Goal: Task Accomplishment & Management: Manage account settings

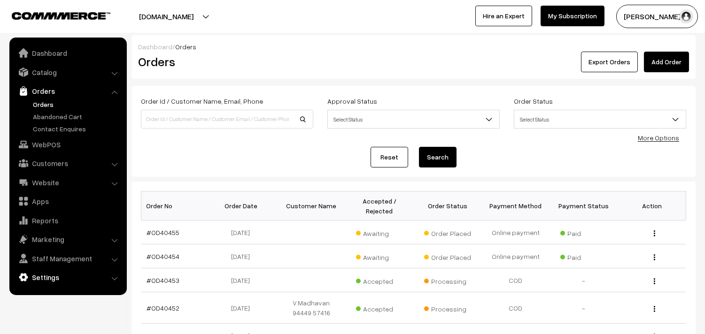
click at [61, 278] on link "Settings" at bounding box center [68, 277] width 112 height 17
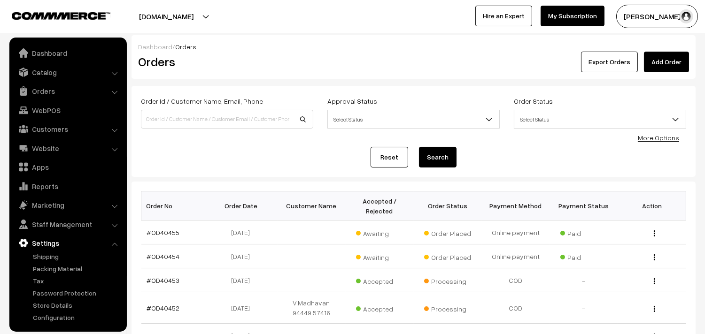
click at [58, 261] on ul "Shipping" at bounding box center [68, 287] width 113 height 71
click at [50, 254] on link "Shipping" at bounding box center [77, 257] width 93 height 10
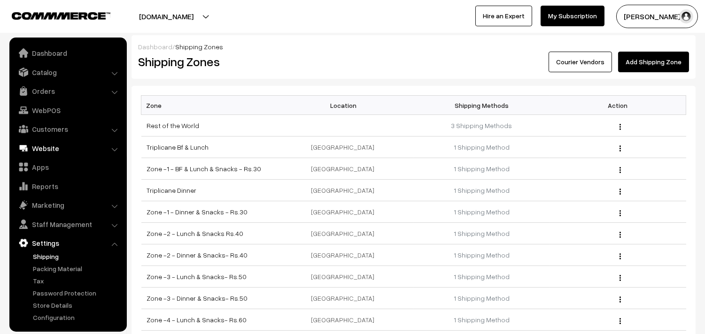
click at [45, 144] on link "Website" at bounding box center [68, 148] width 112 height 17
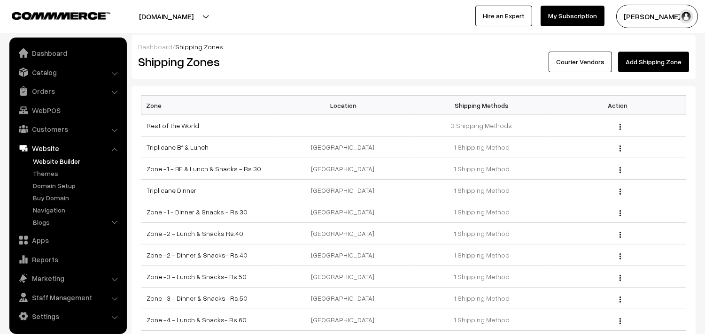
click at [55, 158] on link "Website Builder" at bounding box center [77, 161] width 93 height 10
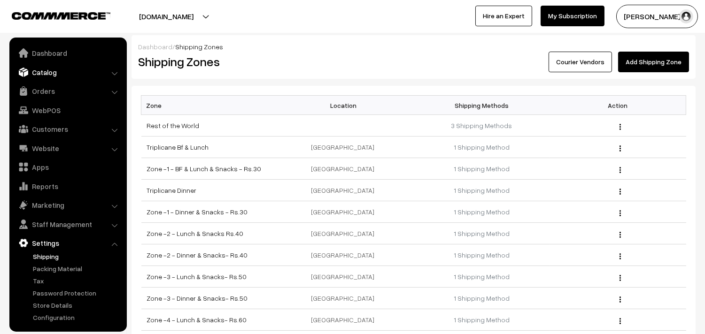
click at [54, 70] on link "Catalog" at bounding box center [68, 72] width 112 height 17
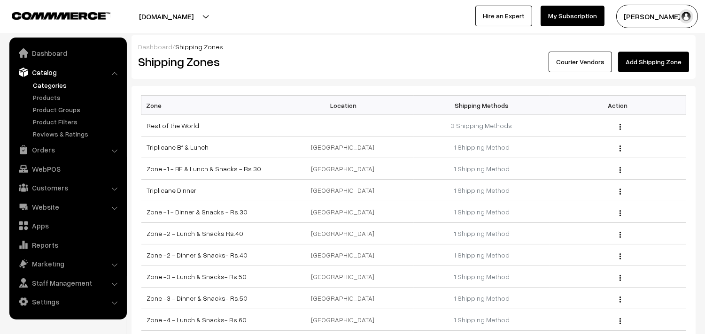
click at [52, 83] on link "Categories" at bounding box center [77, 85] width 93 height 10
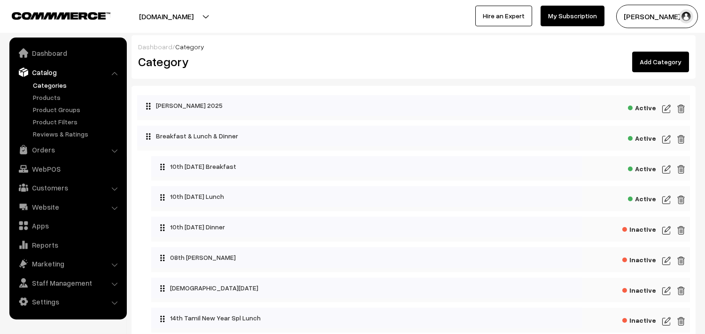
click at [664, 201] on img at bounding box center [666, 199] width 8 height 11
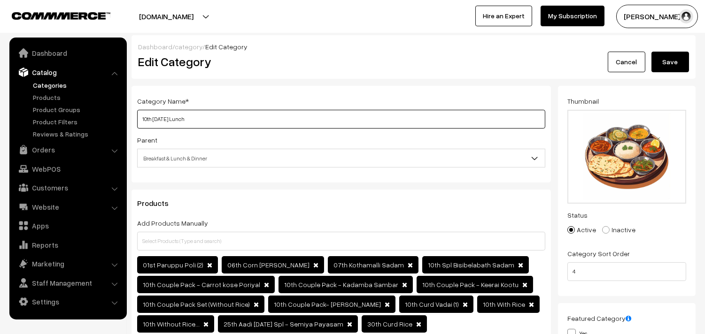
click at [145, 117] on input "10th [DATE] Lunch" at bounding box center [341, 119] width 408 height 19
click at [146, 119] on input "10th Sunday Lunch" at bounding box center [341, 119] width 408 height 19
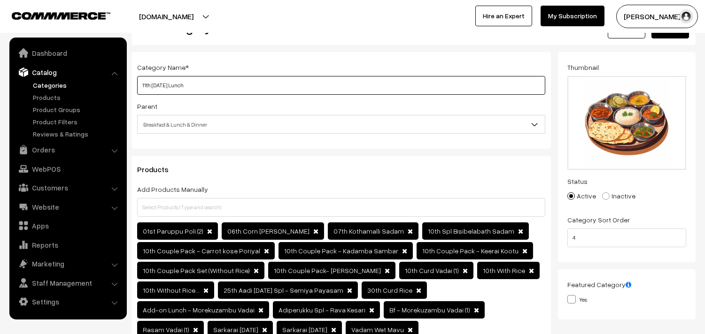
scroll to position [52, 0]
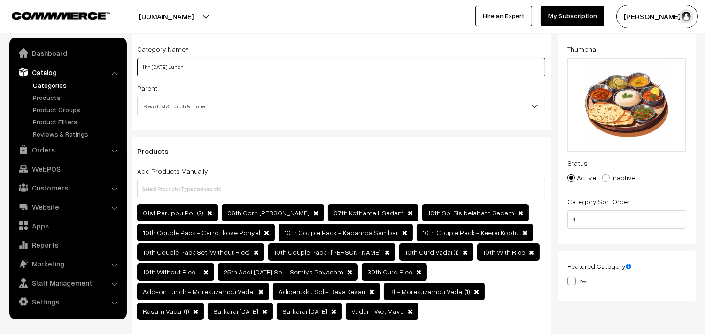
click at [163, 71] on input "11th Sunday Lunch" at bounding box center [341, 67] width 408 height 19
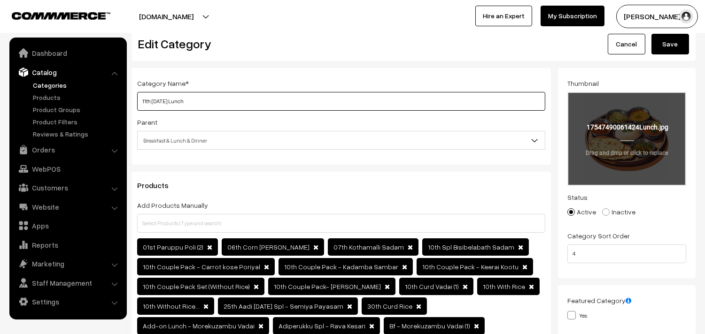
scroll to position [0, 0]
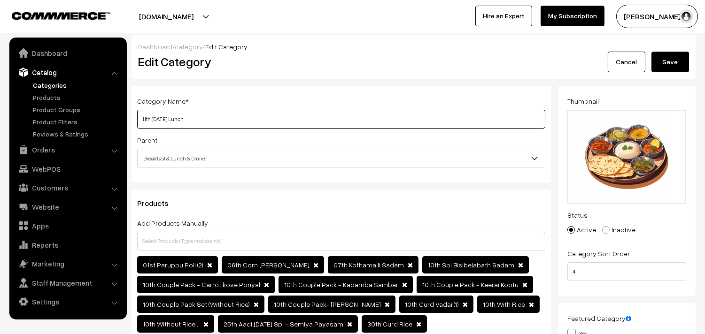
type input "11th Monday Lunch"
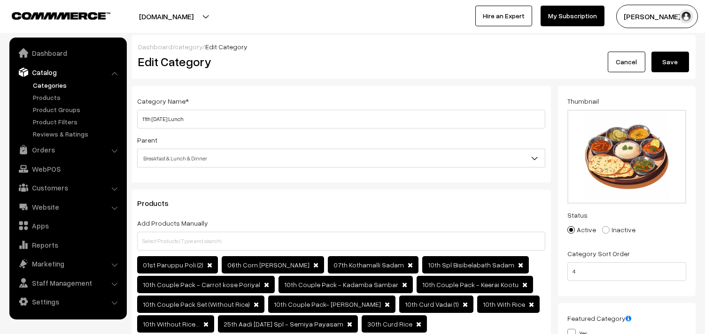
click at [675, 59] on button "Save" at bounding box center [670, 62] width 38 height 21
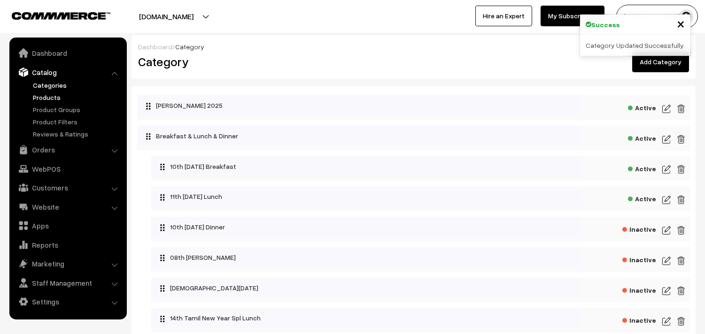
click at [53, 99] on link "Products" at bounding box center [77, 98] width 93 height 10
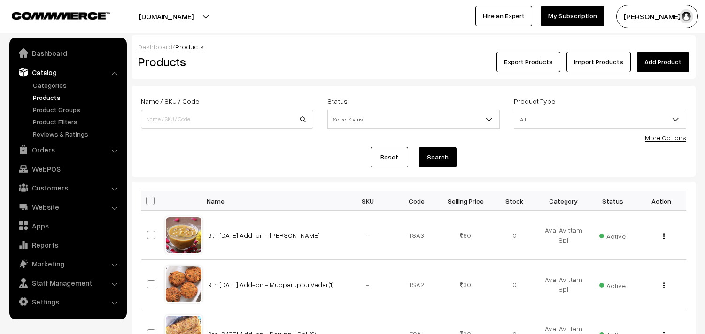
click at [672, 136] on link "More Options" at bounding box center [665, 138] width 41 height 8
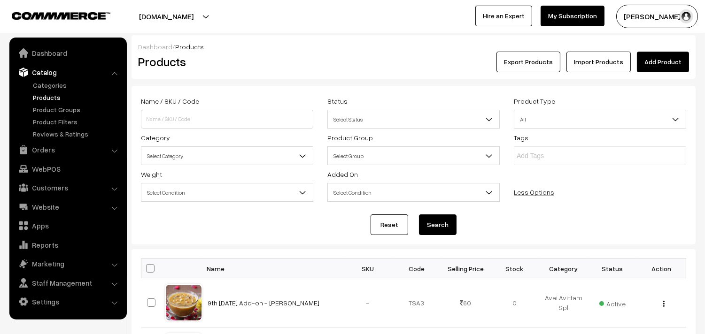
click at [161, 148] on span "Select Category" at bounding box center [226, 156] width 171 height 16
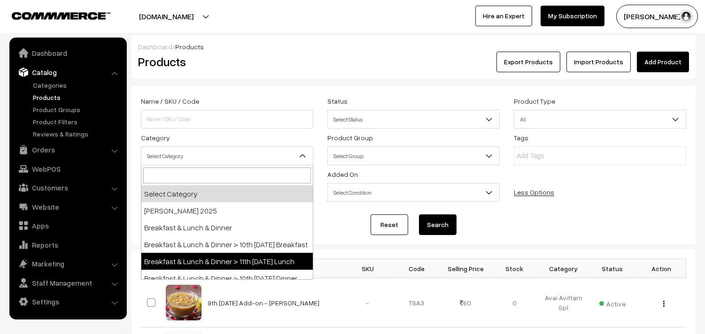
select select "95"
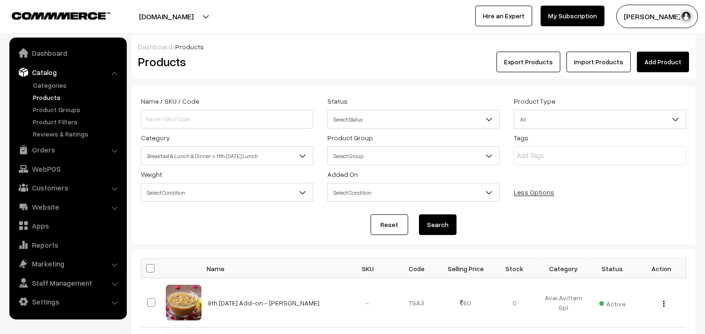
click at [437, 226] on button "Search" at bounding box center [438, 225] width 38 height 21
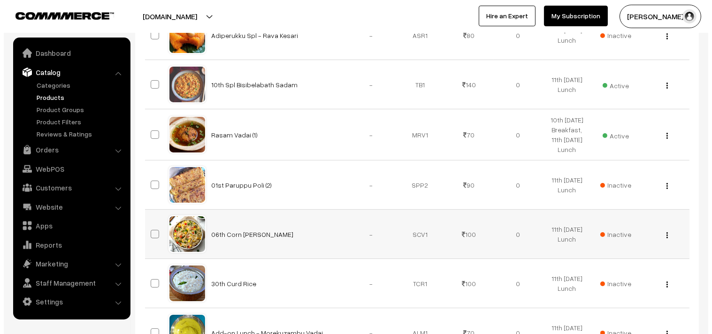
scroll to position [208, 0]
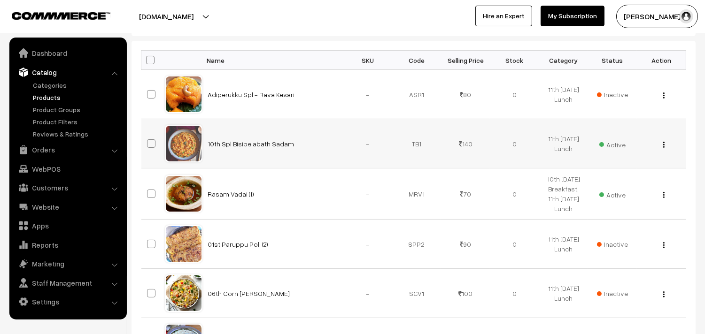
click at [606, 144] on span "Active" at bounding box center [612, 144] width 26 height 12
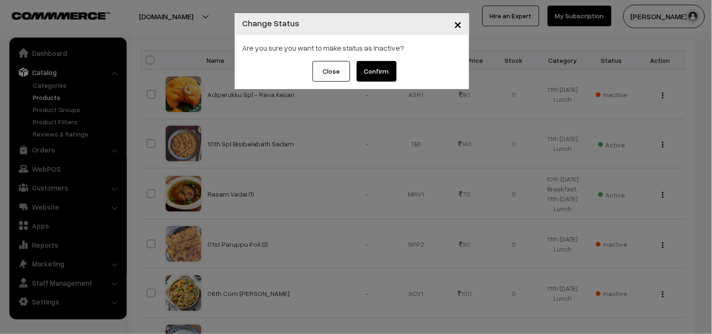
click at [378, 77] on button "Confirm" at bounding box center [377, 71] width 40 height 21
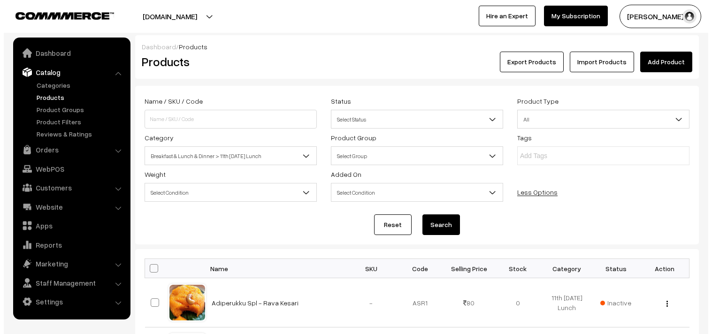
scroll to position [208, 0]
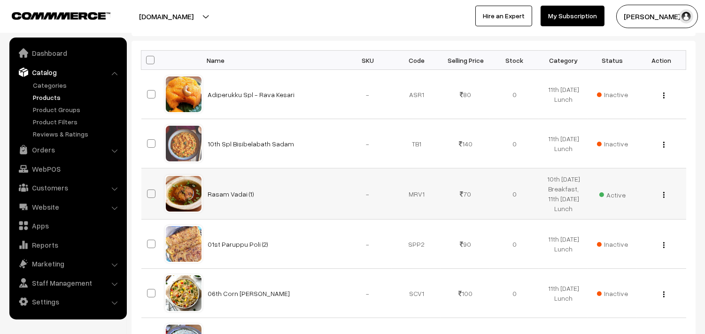
click at [616, 190] on span "Active" at bounding box center [612, 194] width 26 height 12
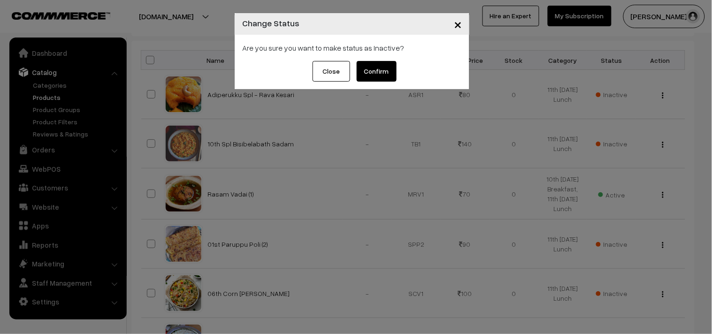
click at [382, 68] on button "Confirm" at bounding box center [377, 71] width 40 height 21
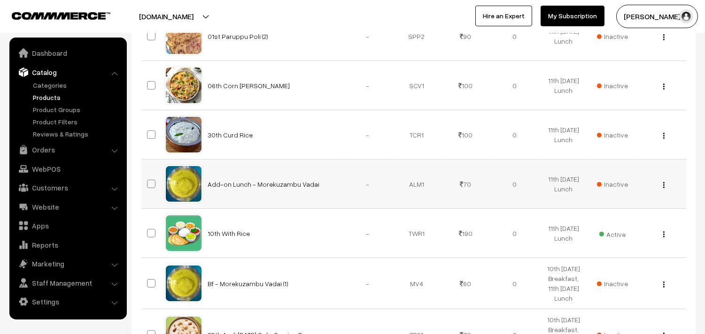
scroll to position [417, 0]
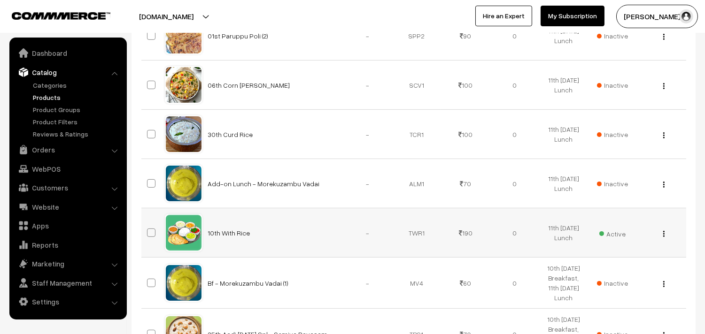
click at [664, 237] on img "button" at bounding box center [663, 234] width 1 height 6
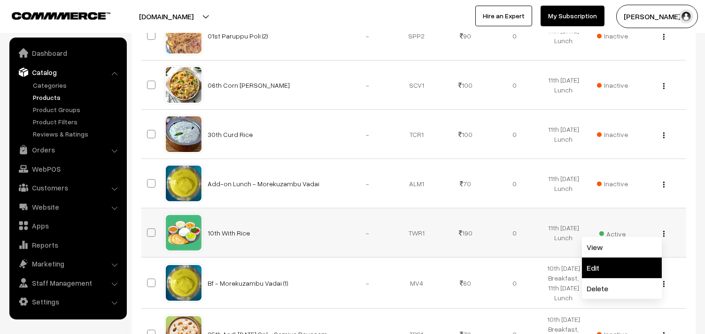
click at [635, 274] on link "Edit" at bounding box center [622, 268] width 80 height 21
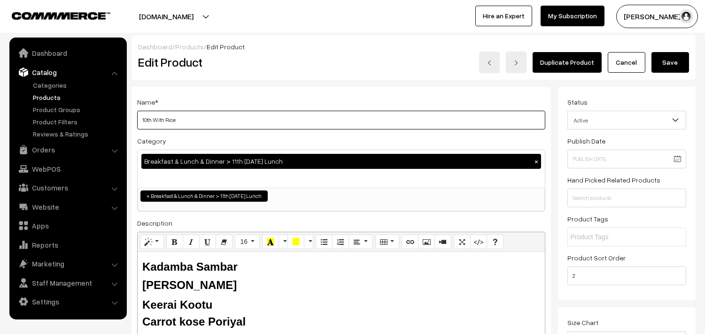
drag, startPoint x: 217, startPoint y: 117, endPoint x: 145, endPoint y: 127, distance: 73.5
click at [148, 117] on input "10th With Rice" at bounding box center [341, 120] width 408 height 19
type input "11th With Rice"
click at [175, 269] on b "Kadamba Sambar" at bounding box center [189, 267] width 95 height 13
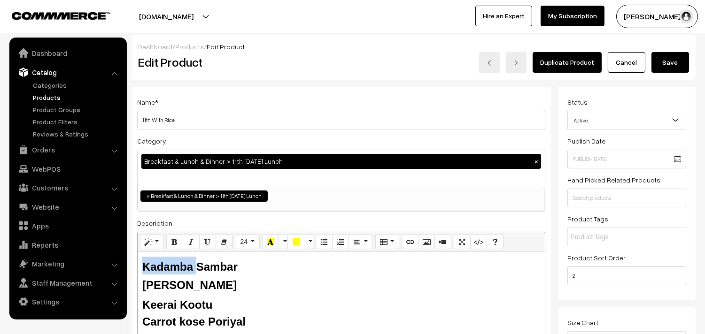
click at [175, 269] on b "Kadamba Sambar" at bounding box center [189, 267] width 95 height 13
click at [158, 288] on b "Milagu Rasam" at bounding box center [189, 285] width 94 height 13
click at [160, 303] on b "Keerai Kootu" at bounding box center [177, 305] width 70 height 13
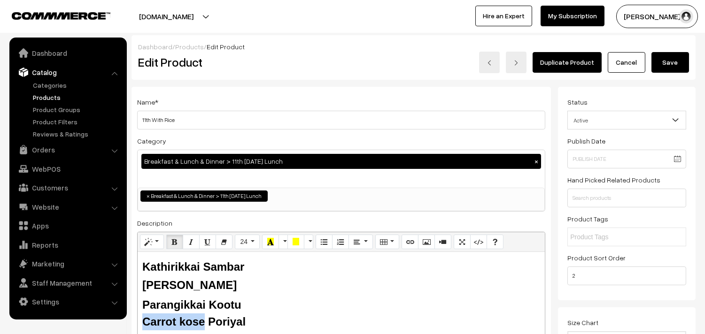
drag, startPoint x: 203, startPoint y: 321, endPoint x: 111, endPoint y: 322, distance: 92.5
drag, startPoint x: 216, startPoint y: 322, endPoint x: 116, endPoint y: 256, distance: 120.1
copy div "Kathirikkai Sambar Tomato Rasam Parangikkai Kootu Kose Poriyal"
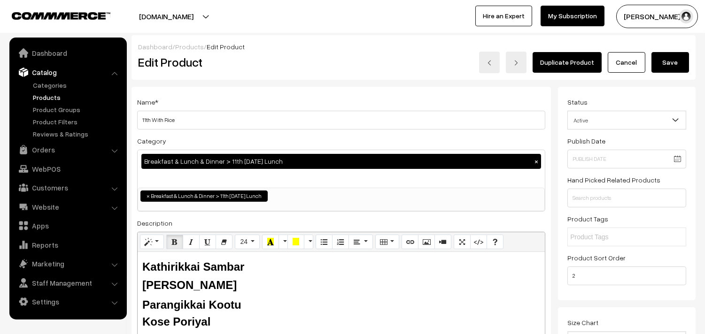
drag, startPoint x: 683, startPoint y: 58, endPoint x: 619, endPoint y: 148, distance: 110.9
click at [681, 57] on button "Save" at bounding box center [670, 62] width 38 height 21
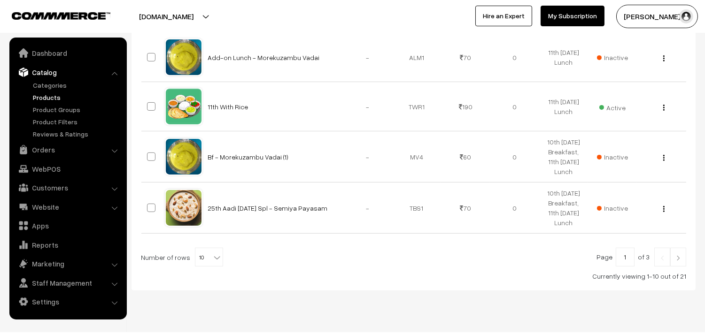
scroll to position [562, 0]
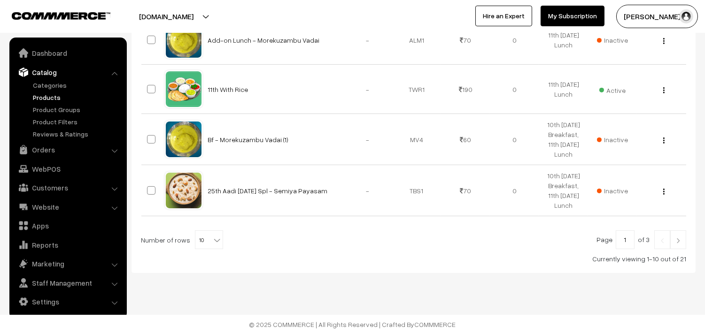
click at [200, 237] on span "10" at bounding box center [208, 240] width 27 height 19
click at [199, 248] on span "10" at bounding box center [208, 240] width 27 height 19
drag, startPoint x: 202, startPoint y: 246, endPoint x: 203, endPoint y: 233, distance: 12.8
click at [202, 245] on span "10" at bounding box center [208, 240] width 27 height 19
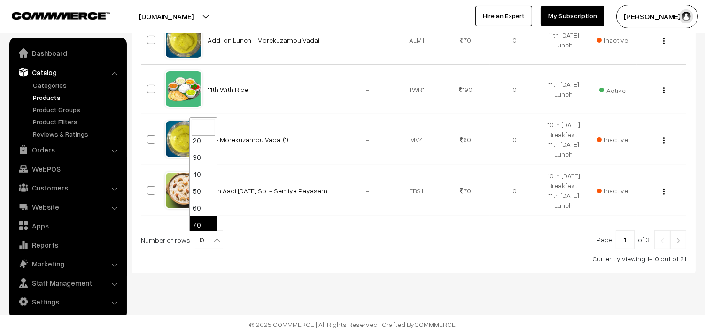
select select "70"
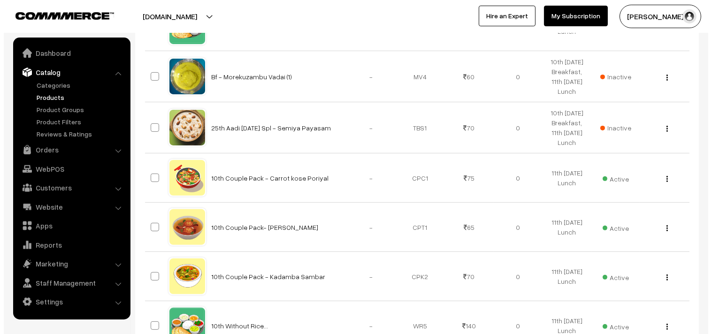
scroll to position [626, 0]
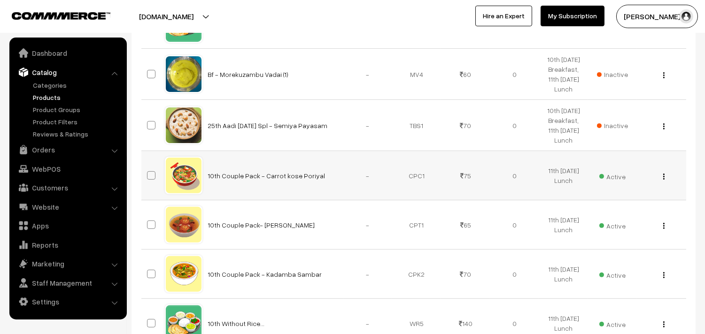
click at [613, 177] on span "Active" at bounding box center [612, 176] width 26 height 12
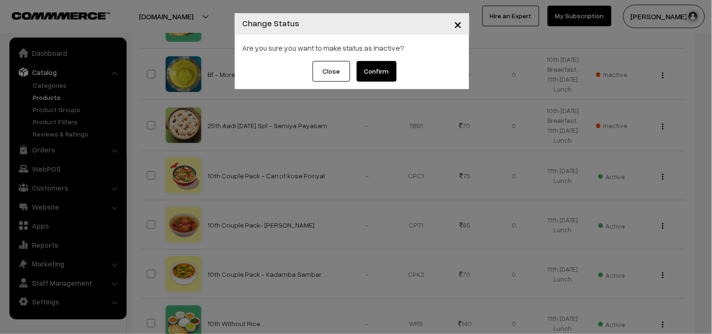
click at [373, 66] on button "Confirm" at bounding box center [377, 71] width 40 height 21
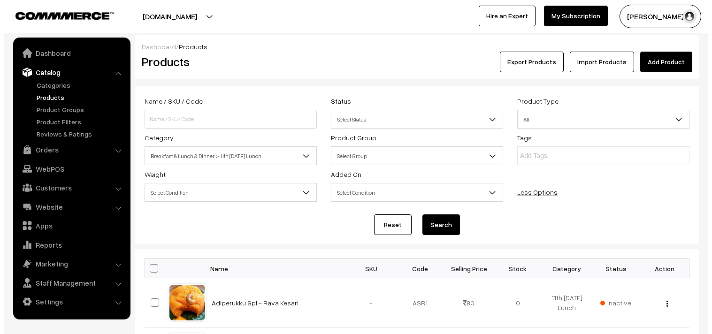
scroll to position [626, 0]
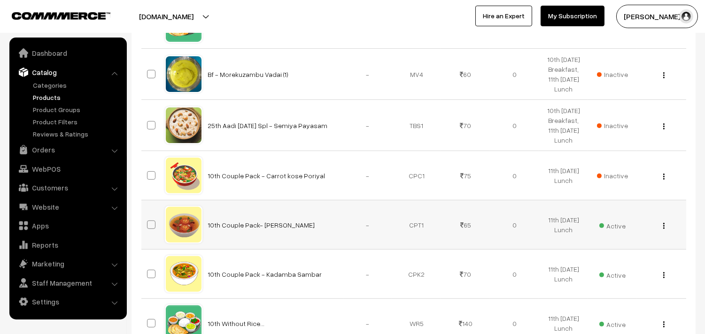
click at [613, 226] on span "Active" at bounding box center [612, 225] width 26 height 12
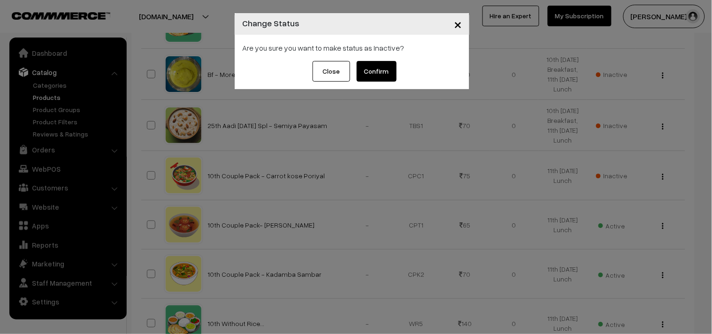
click at [378, 63] on button "Confirm" at bounding box center [377, 71] width 40 height 21
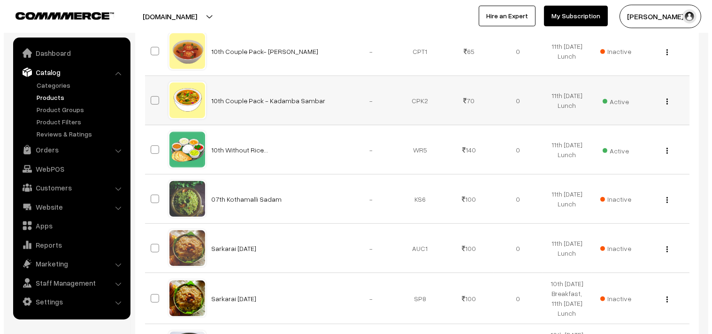
scroll to position [782, 0]
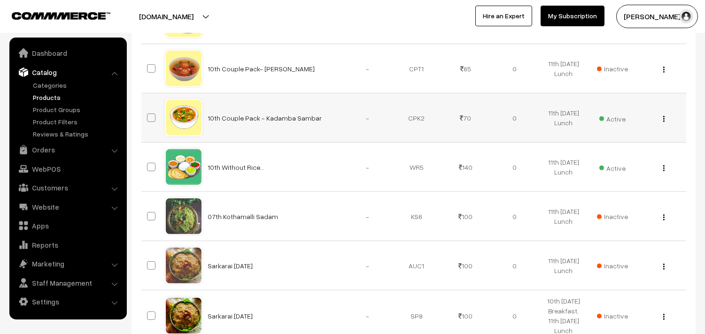
click at [609, 115] on span "Active" at bounding box center [612, 118] width 26 height 12
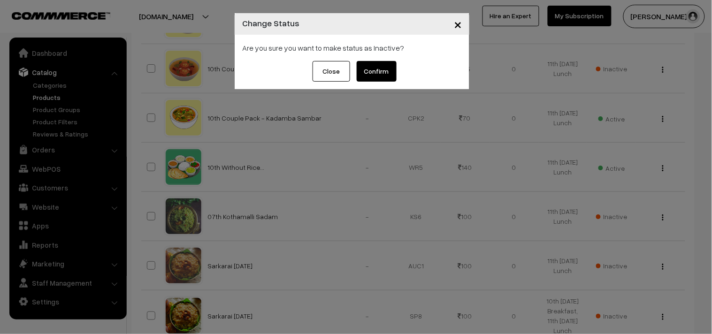
click at [372, 74] on button "Confirm" at bounding box center [377, 71] width 40 height 21
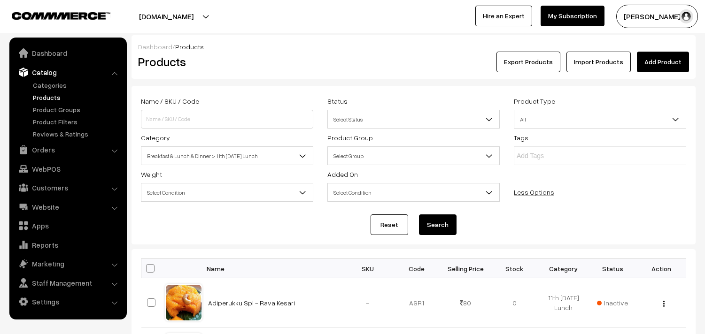
scroll to position [782, 0]
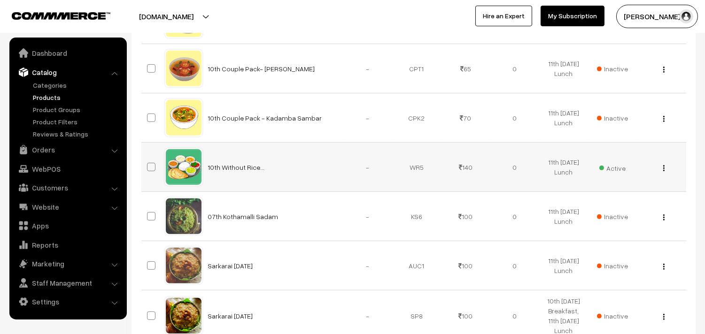
click at [664, 170] on img "button" at bounding box center [663, 168] width 1 height 6
click at [623, 208] on link "Edit" at bounding box center [622, 202] width 80 height 21
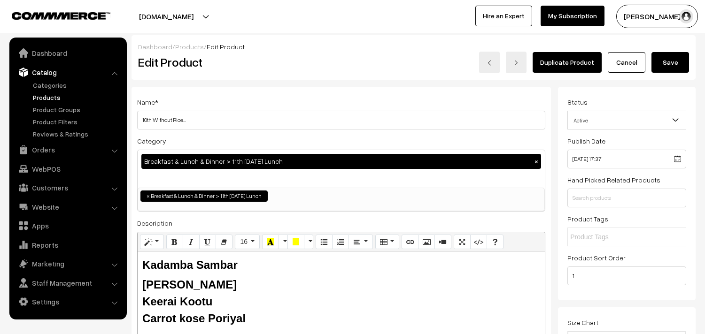
click at [261, 124] on input "10th Without Rice..." at bounding box center [341, 120] width 408 height 19
click at [146, 118] on input "10th Without Rice..." at bounding box center [341, 120] width 408 height 19
type input "11th Without Rice..."
drag, startPoint x: 235, startPoint y: 316, endPoint x: 81, endPoint y: 253, distance: 166.4
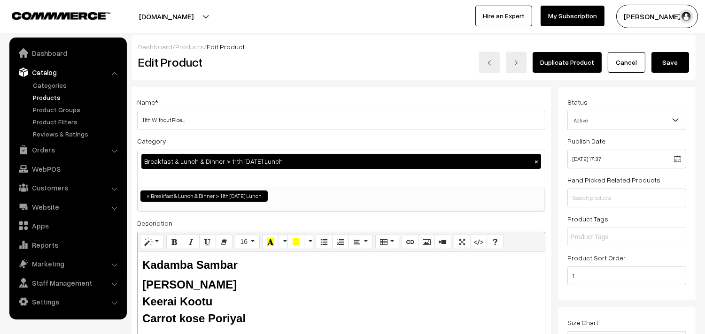
paste div
click at [675, 64] on button "Save" at bounding box center [670, 62] width 38 height 21
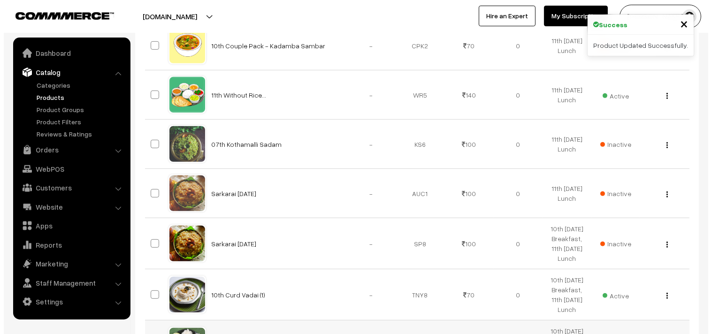
scroll to position [991, 0]
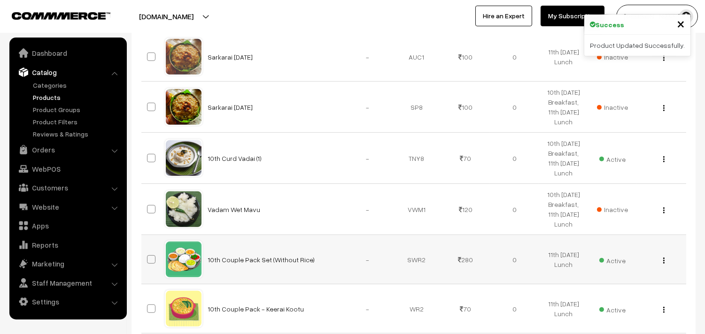
click at [608, 265] on span "Active" at bounding box center [612, 260] width 26 height 12
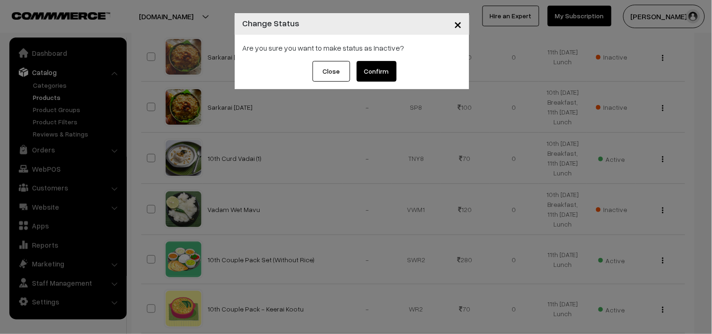
click at [380, 68] on button "Confirm" at bounding box center [377, 71] width 40 height 21
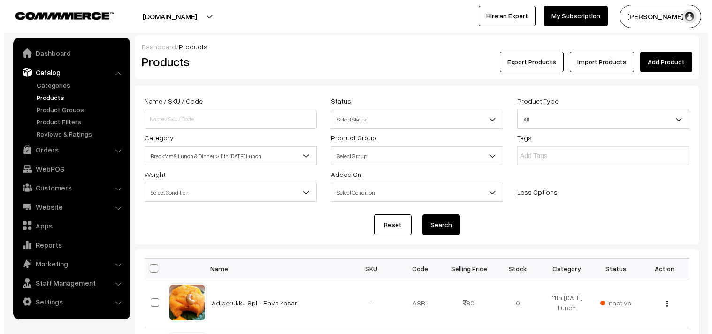
scroll to position [991, 0]
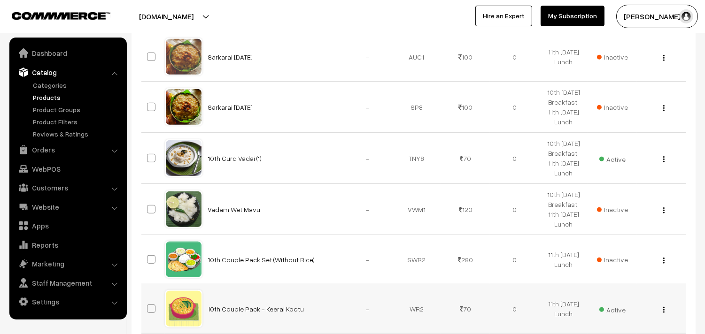
click at [623, 317] on td "Active" at bounding box center [612, 309] width 49 height 49
click at [617, 307] on span "Active" at bounding box center [612, 309] width 26 height 12
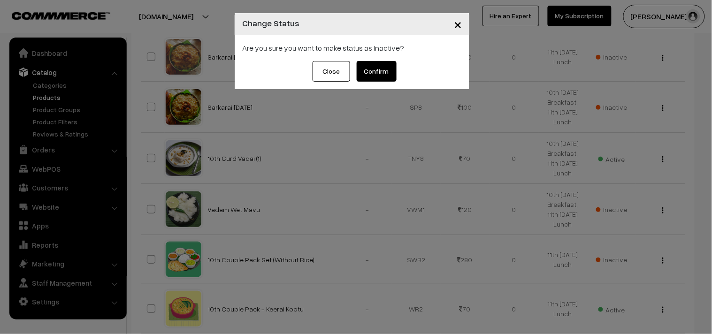
click at [362, 68] on button "Confirm" at bounding box center [377, 71] width 40 height 21
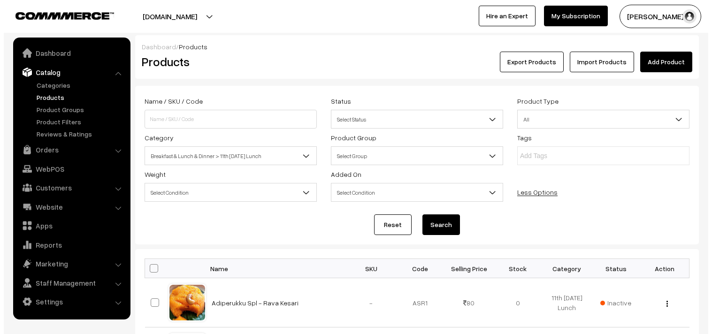
scroll to position [991, 0]
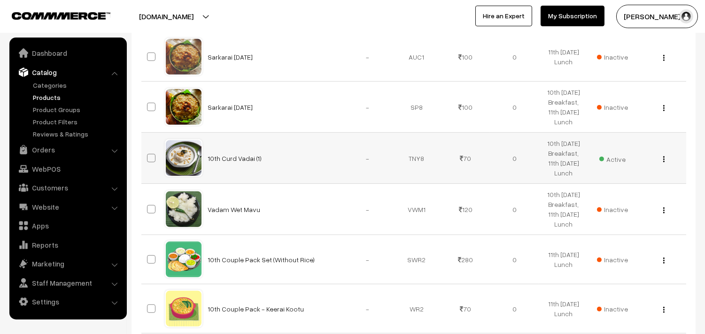
click at [610, 157] on span "Active" at bounding box center [612, 158] width 26 height 12
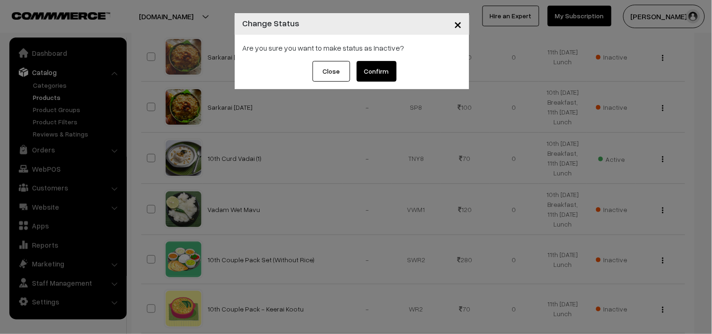
click at [384, 74] on button "Confirm" at bounding box center [377, 71] width 40 height 21
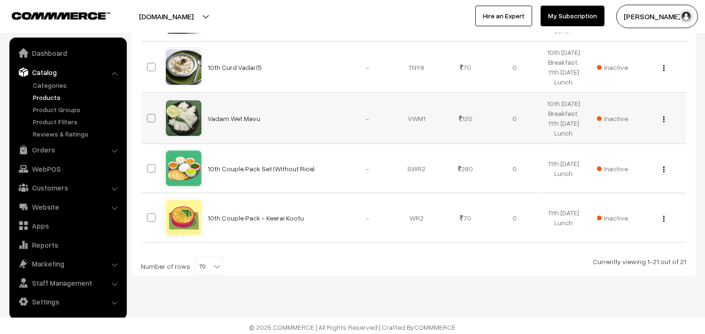
scroll to position [1087, 0]
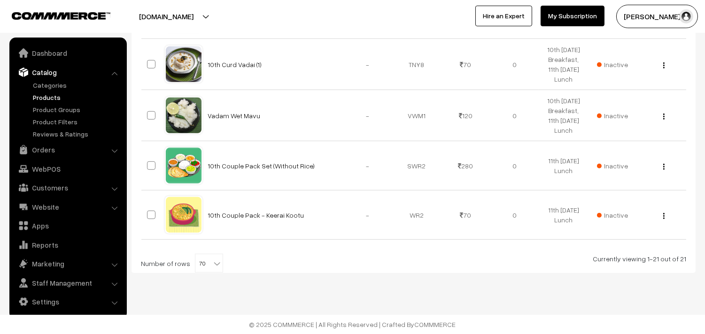
drag, startPoint x: 208, startPoint y: 267, endPoint x: 208, endPoint y: 258, distance: 8.5
click at [212, 266] on b at bounding box center [216, 263] width 9 height 9
select select "100"
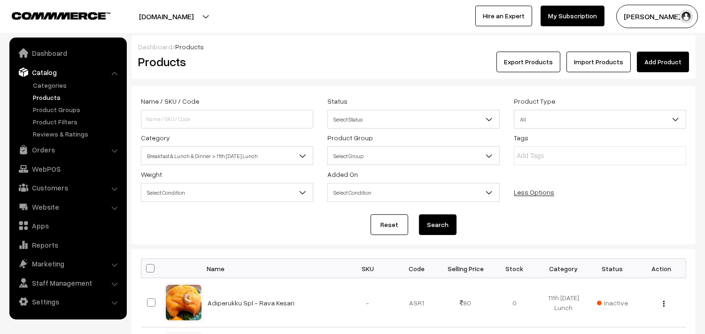
click at [149, 269] on span at bounding box center [150, 268] width 8 height 8
click at [147, 269] on input "checkbox" at bounding box center [144, 268] width 6 height 6
checkbox input "true"
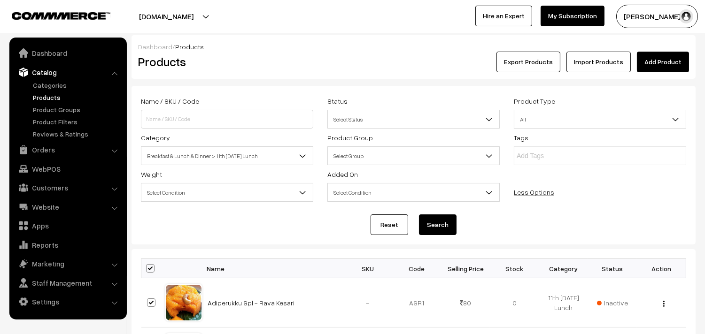
checkbox input "true"
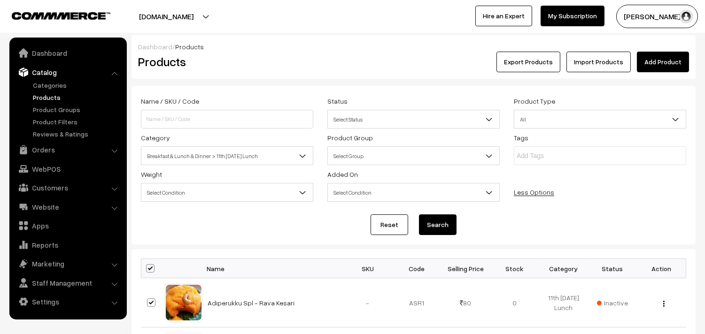
checkbox input "true"
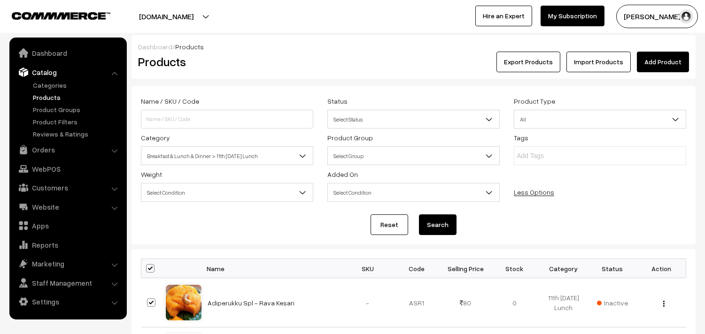
checkbox input "true"
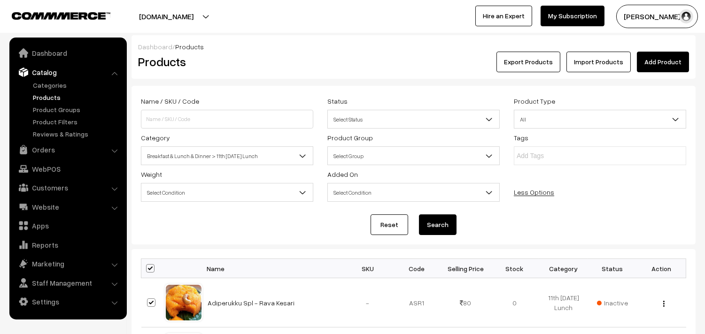
checkbox input "true"
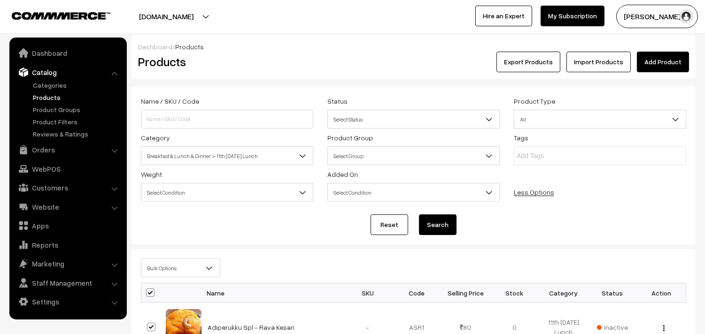
click at [166, 273] on span "Bulk Options" at bounding box center [180, 268] width 78 height 16
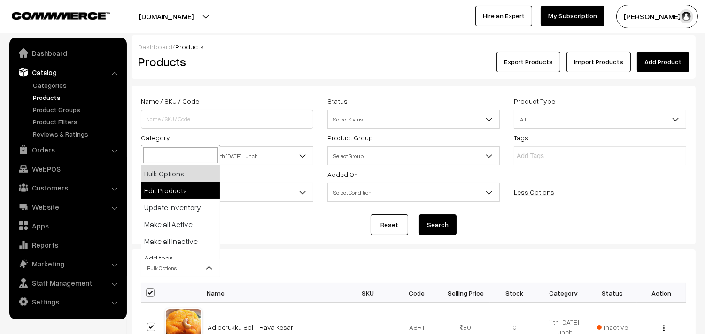
select select "editProduct"
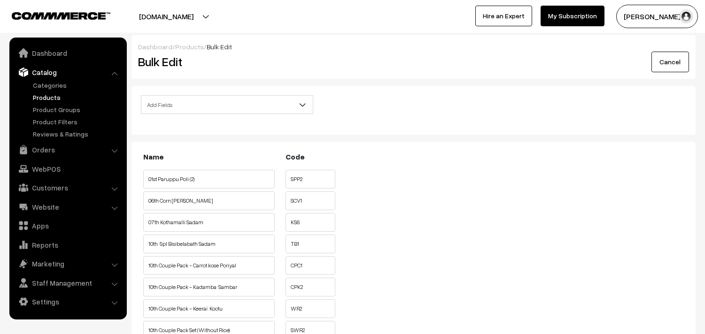
click at [198, 101] on span "Add Fields" at bounding box center [226, 105] width 171 height 16
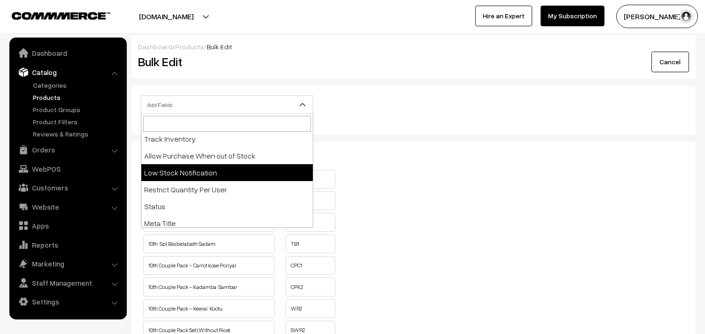
scroll to position [156, 0]
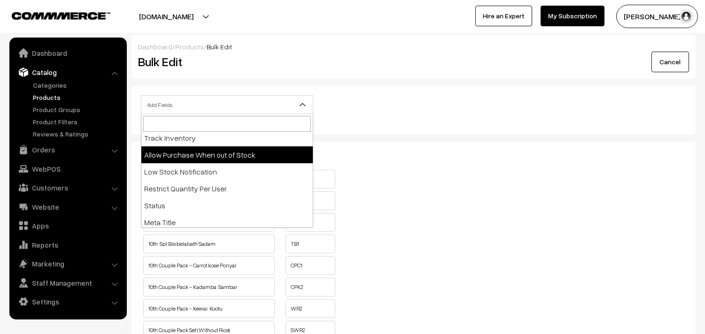
select select "allow-purchase"
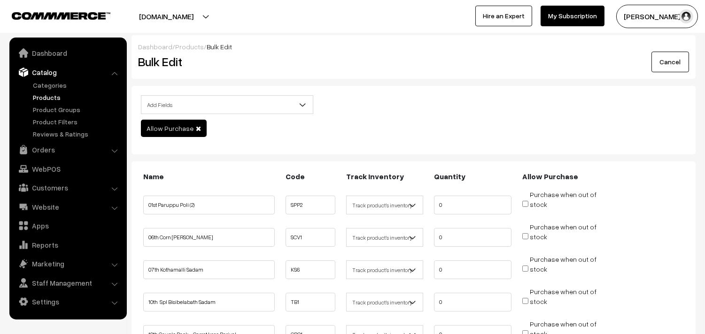
scroll to position [261, 0]
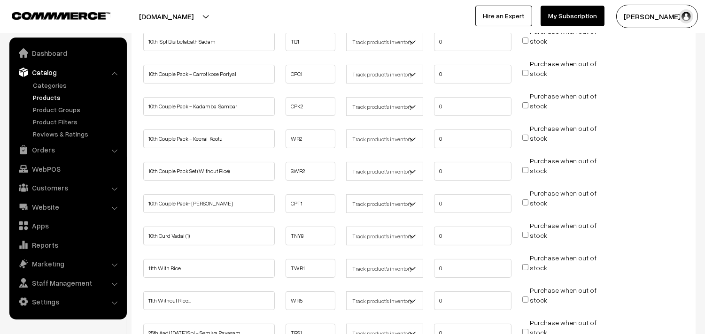
click at [527, 266] on input "Purchase when out of stock" at bounding box center [525, 267] width 6 height 6
checkbox input "true"
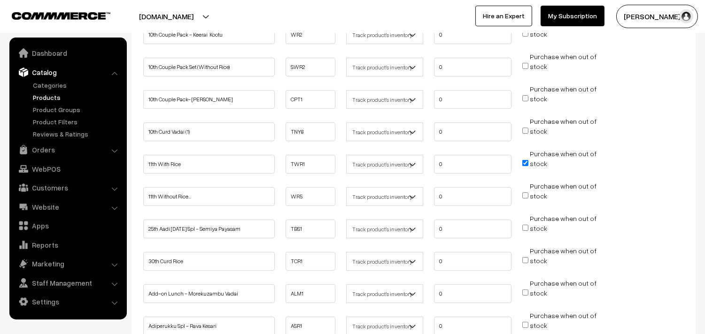
click at [523, 193] on input "Purchase when out of stock" at bounding box center [525, 196] width 6 height 6
checkbox input "true"
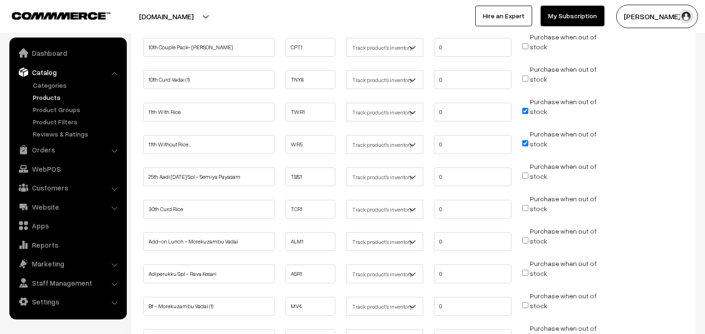
scroll to position [634, 0]
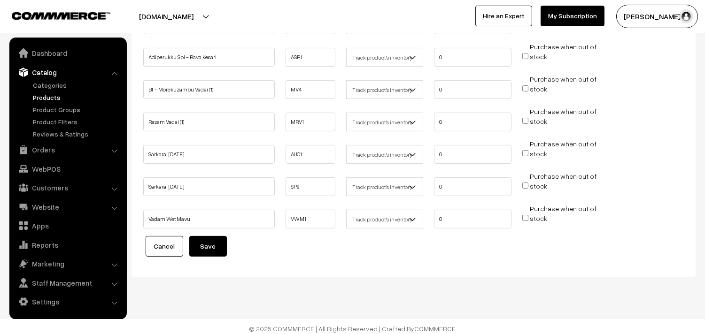
click at [210, 240] on button "Save" at bounding box center [208, 246] width 38 height 21
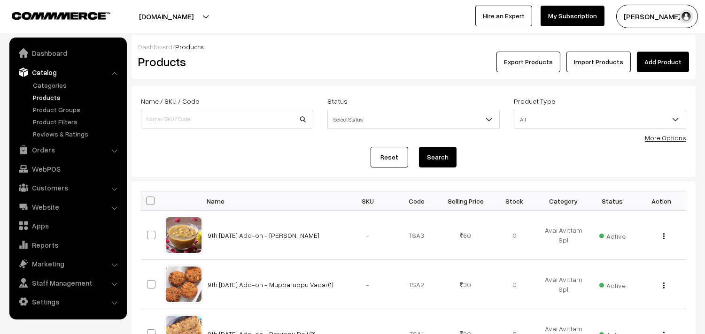
click at [536, 171] on form "Name / SKU / Code Status Select Status Active Inactive Select Status Product Ty…" at bounding box center [413, 131] width 564 height 91
click at [53, 151] on link "Orders" at bounding box center [68, 149] width 112 height 17
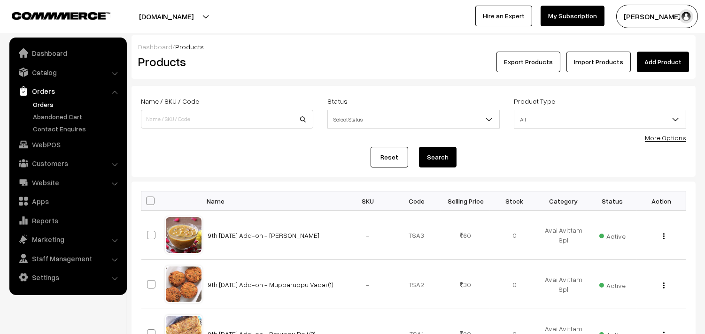
click at [55, 105] on link "Orders" at bounding box center [77, 105] width 93 height 10
